Goal: Task Accomplishment & Management: Manage account settings

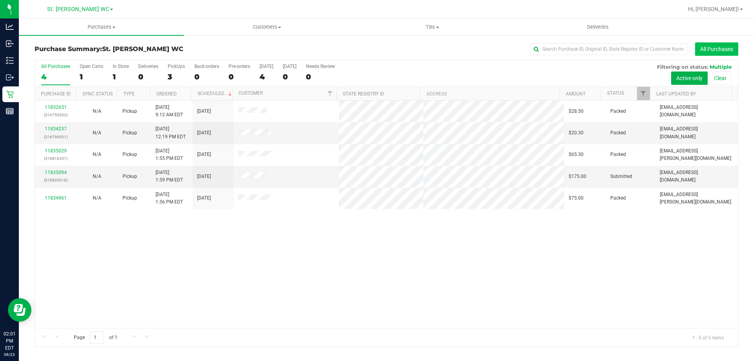
click at [707, 46] on button "All Purchases" at bounding box center [716, 48] width 43 height 13
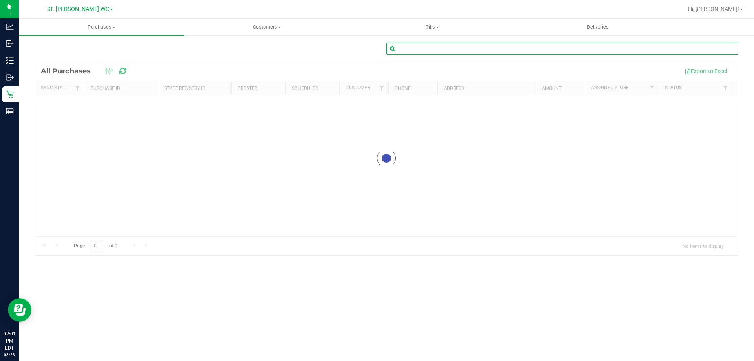
click at [621, 48] on input "text" at bounding box center [563, 49] width 352 height 12
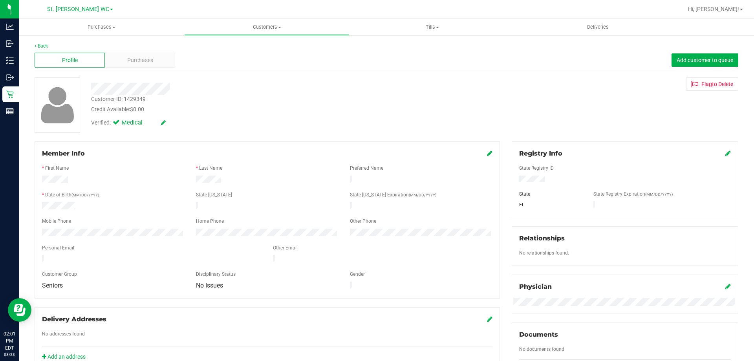
click at [479, 155] on div "Member Info" at bounding box center [267, 153] width 451 height 9
click at [482, 156] on div "Member Info" at bounding box center [267, 153] width 451 height 9
click at [488, 152] on icon at bounding box center [490, 153] width 6 height 6
click at [487, 153] on icon at bounding box center [489, 154] width 7 height 6
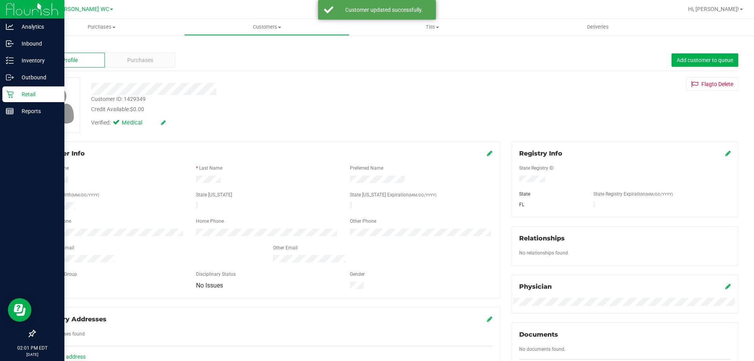
click at [8, 90] on icon at bounding box center [10, 94] width 8 height 8
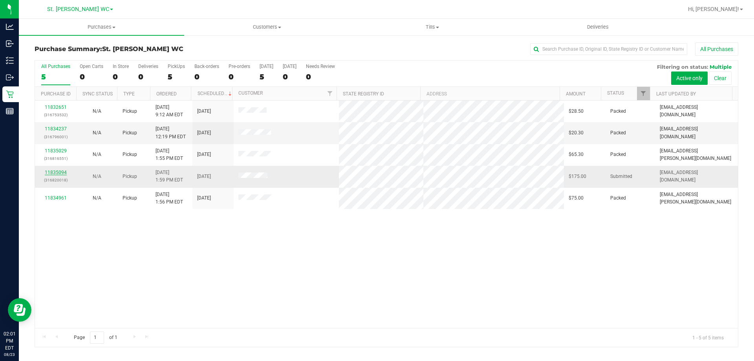
click at [61, 174] on link "11835094" at bounding box center [56, 173] width 22 height 6
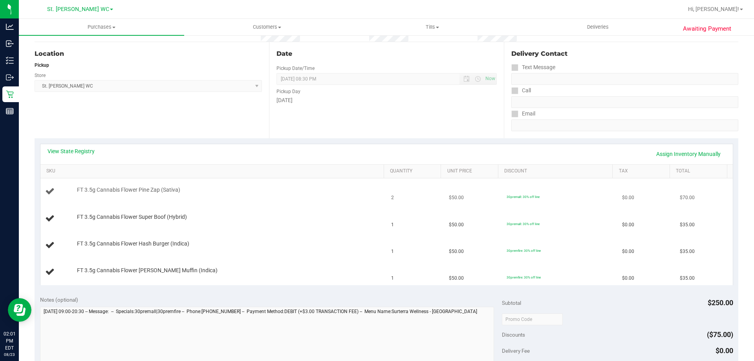
scroll to position [79, 0]
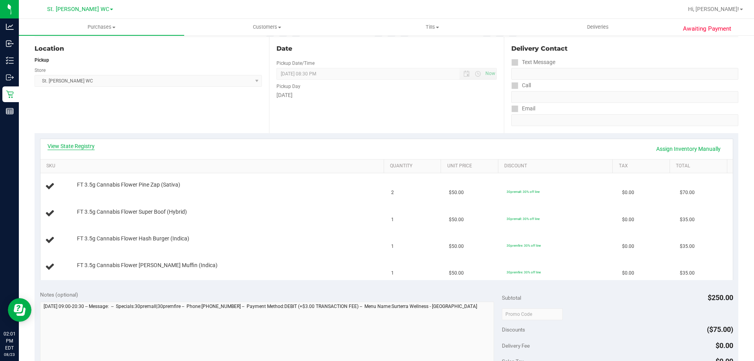
click at [72, 150] on link "View State Registry" at bounding box center [71, 146] width 47 height 8
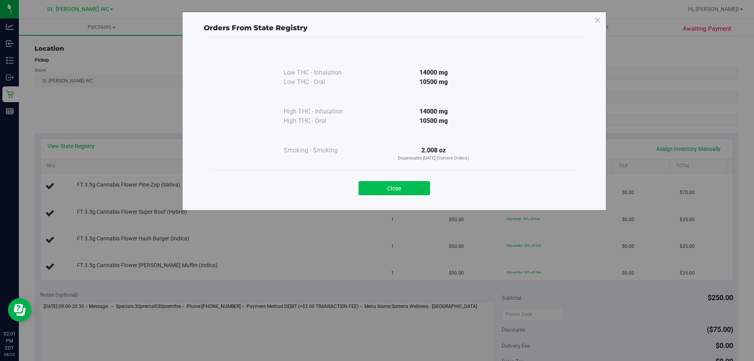
click at [411, 187] on button "Close" at bounding box center [395, 188] width 72 height 14
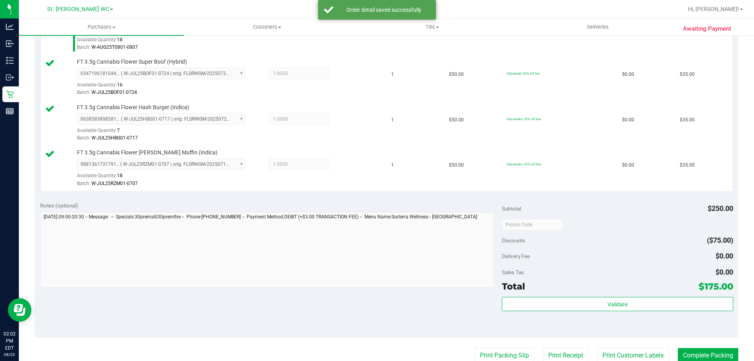
scroll to position [244, 0]
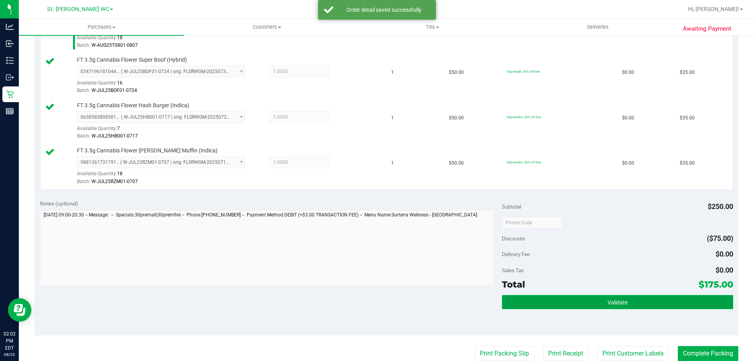
click at [653, 300] on button "Validate" at bounding box center [617, 302] width 231 height 14
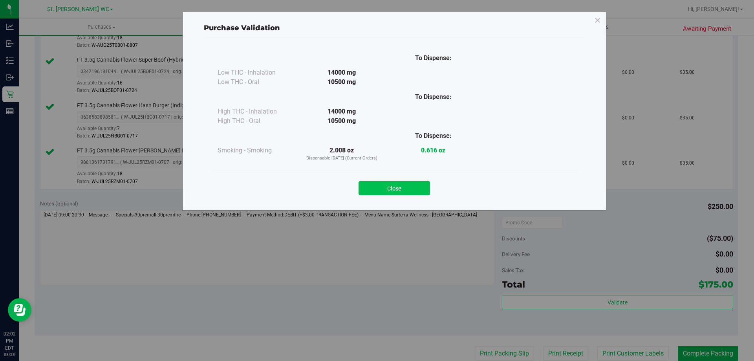
click at [393, 181] on button "Close" at bounding box center [395, 188] width 72 height 14
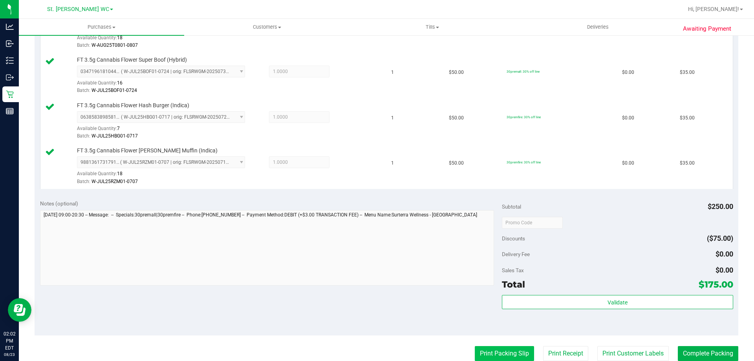
click at [507, 348] on button "Print Packing Slip" at bounding box center [504, 353] width 59 height 15
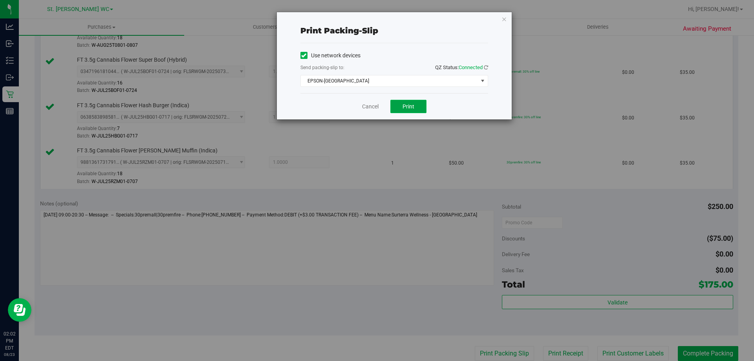
click at [412, 101] on button "Print" at bounding box center [409, 106] width 36 height 13
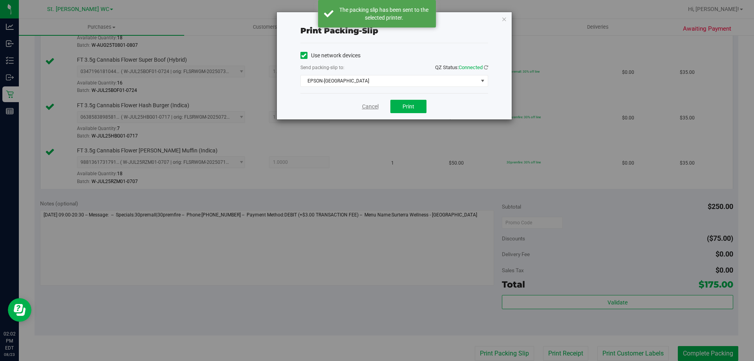
click at [365, 105] on link "Cancel" at bounding box center [370, 107] width 17 height 8
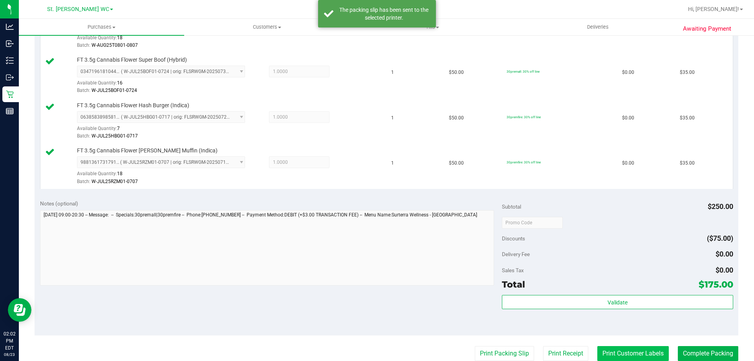
click at [644, 359] on button "Print Customer Labels" at bounding box center [634, 353] width 72 height 15
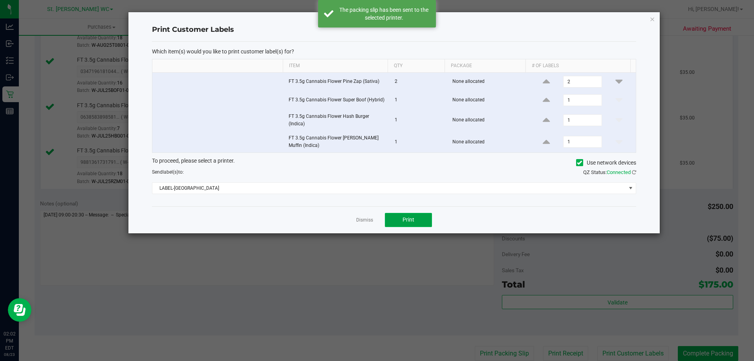
click at [396, 223] on button "Print" at bounding box center [408, 220] width 47 height 14
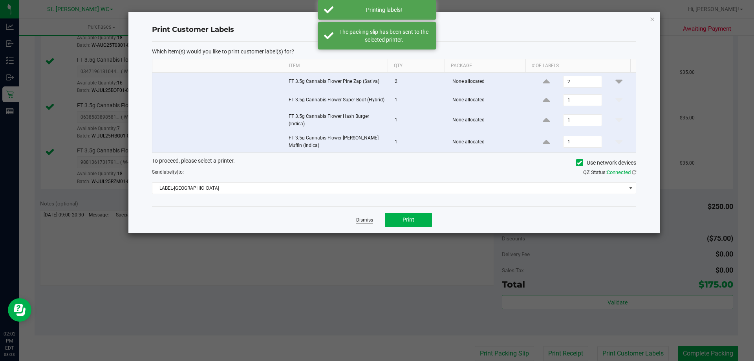
click at [361, 220] on link "Dismiss" at bounding box center [364, 220] width 17 height 7
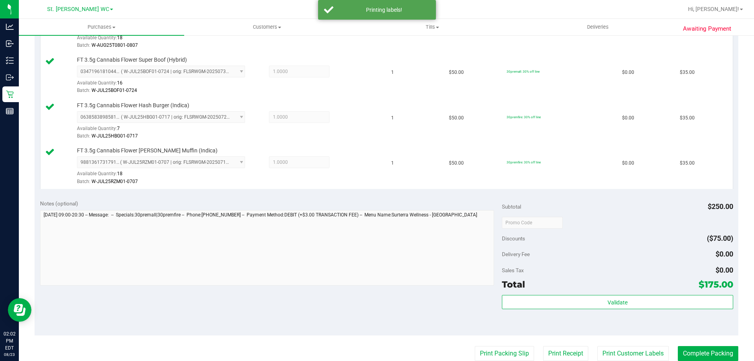
click at [686, 317] on div "Validate" at bounding box center [617, 312] width 231 height 35
click at [715, 348] on button "Complete Packing" at bounding box center [708, 353] width 61 height 15
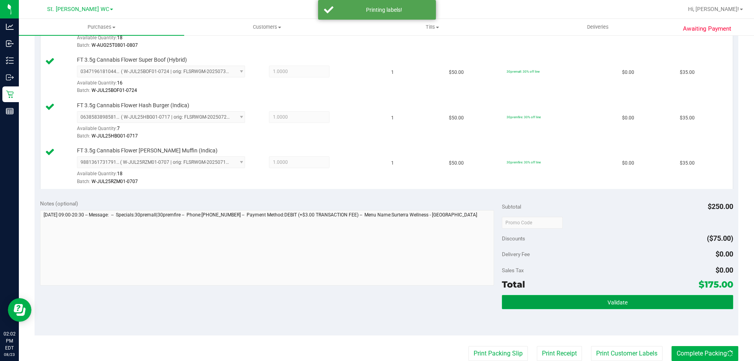
click at [690, 308] on button "Validate" at bounding box center [617, 302] width 231 height 14
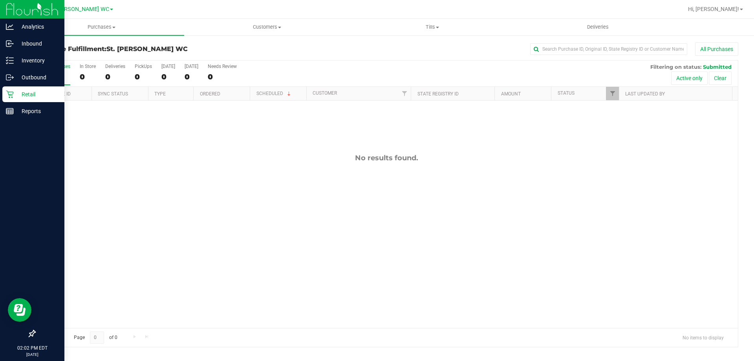
click at [13, 96] on icon at bounding box center [10, 94] width 8 height 8
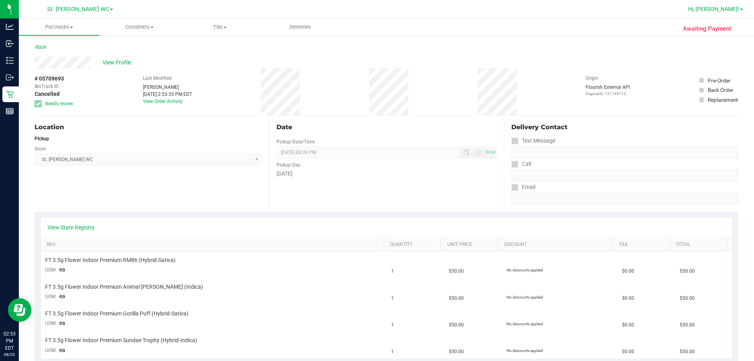
click at [376, 10] on span "Hi, [PERSON_NAME]!" at bounding box center [713, 9] width 51 height 6
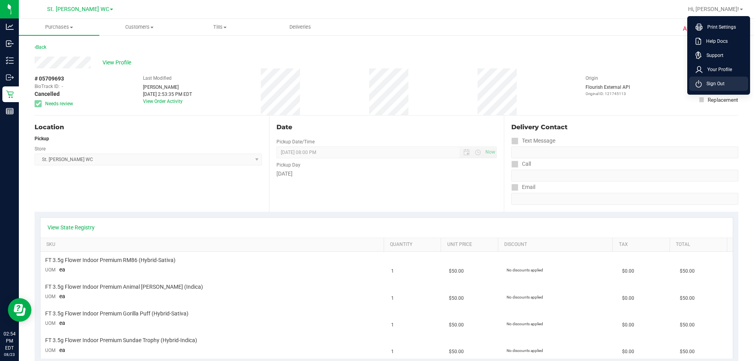
click at [376, 80] on span "Sign Out" at bounding box center [713, 84] width 23 height 8
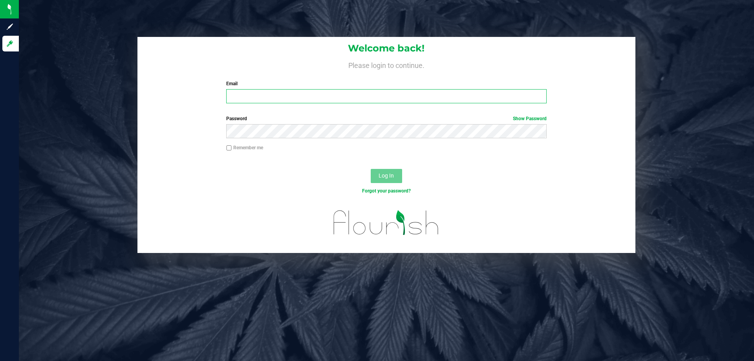
click at [311, 98] on input "Email" at bounding box center [386, 96] width 320 height 14
type input "hgladstone@liveparallel.com"
click at [371, 169] on button "Log In" at bounding box center [386, 176] width 31 height 14
